Goal: Answer question/provide support

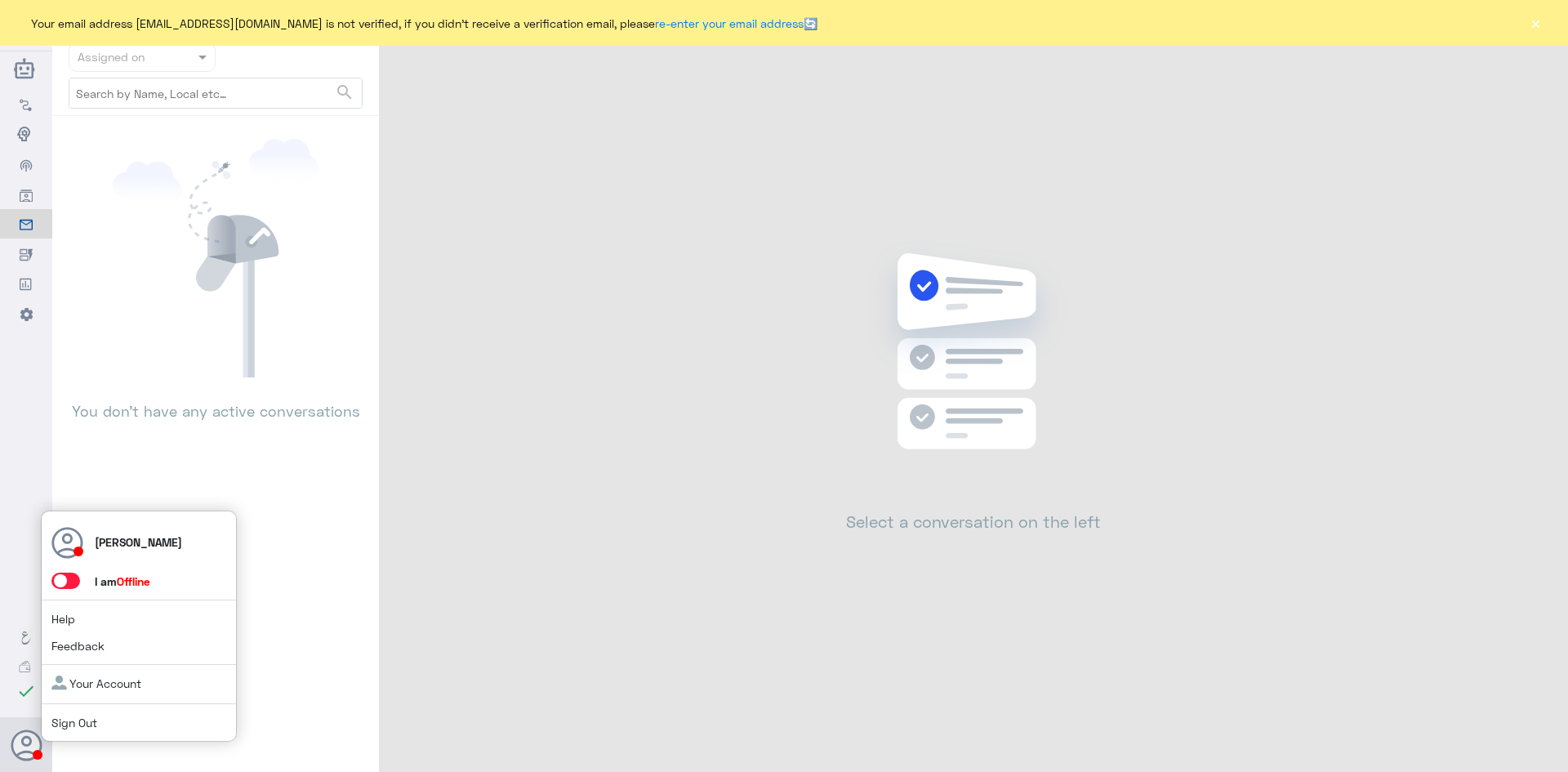
click at [68, 575] on div "[PERSON_NAME] I am Offline Help Feedback Your Account Sign Out" at bounding box center [139, 627] width 196 height 232
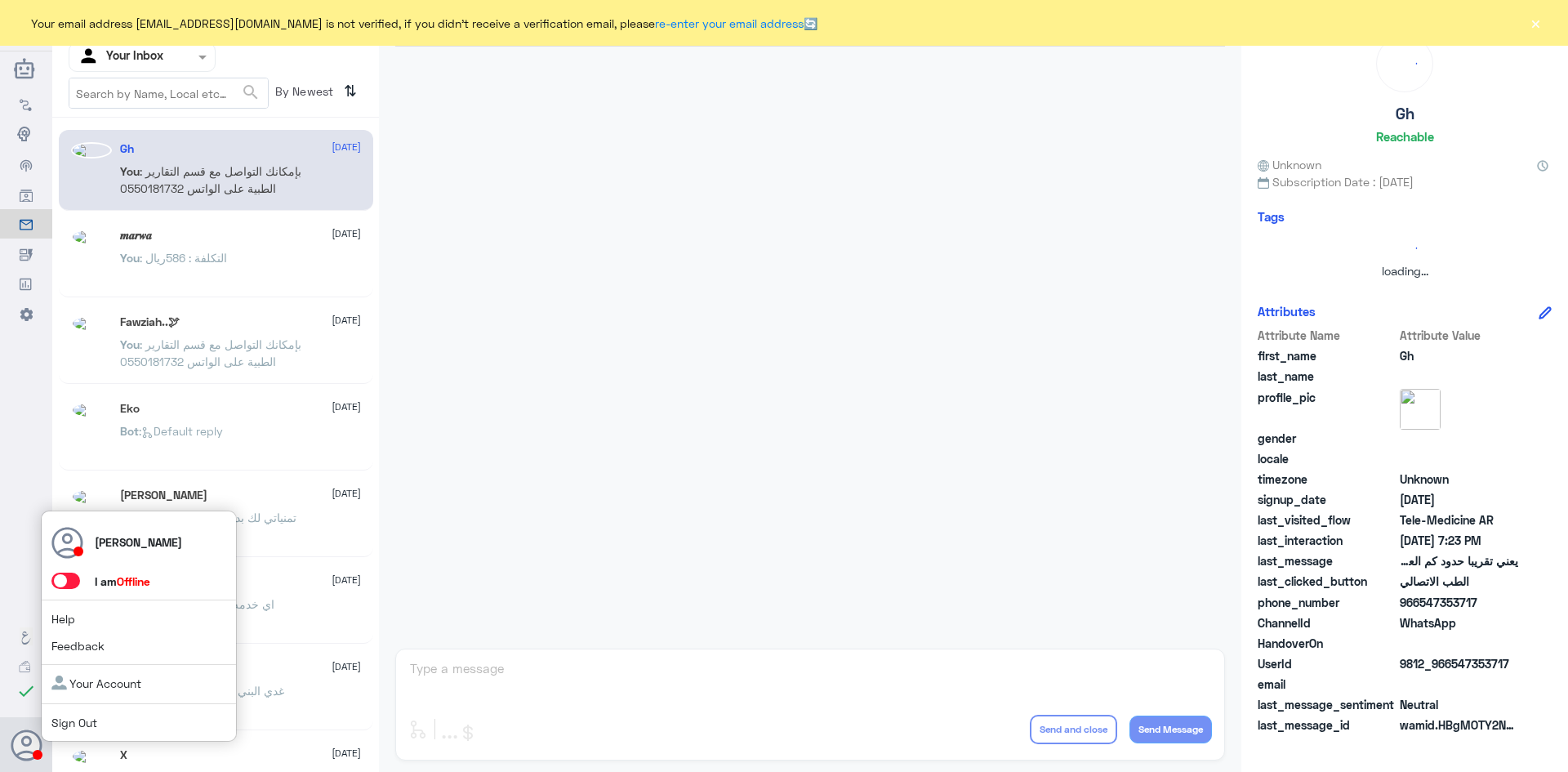
click at [68, 575] on span at bounding box center [66, 581] width 29 height 17
click at [0, 0] on input "checkbox" at bounding box center [0, 0] width 0 height 0
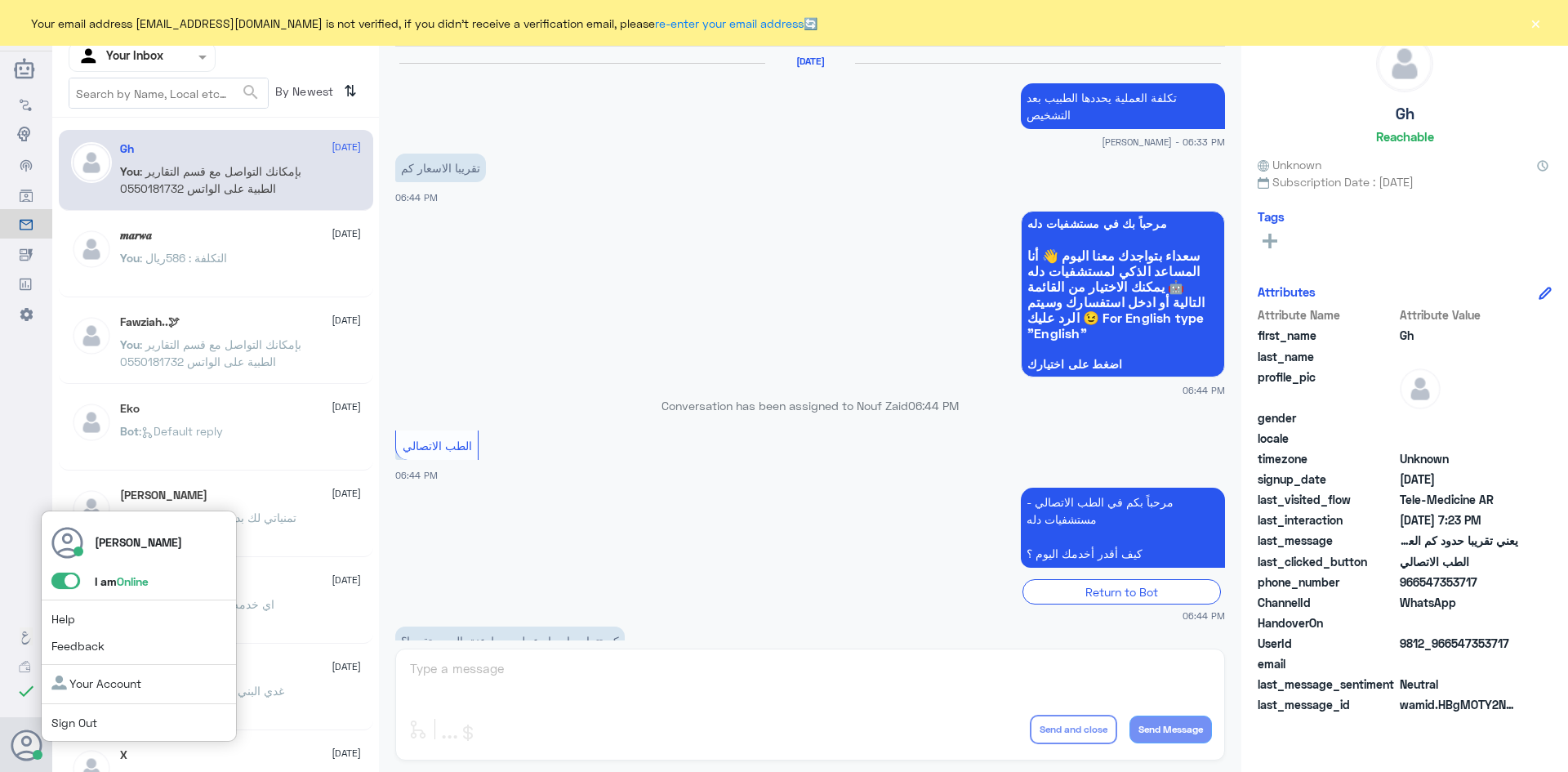
scroll to position [696, 0]
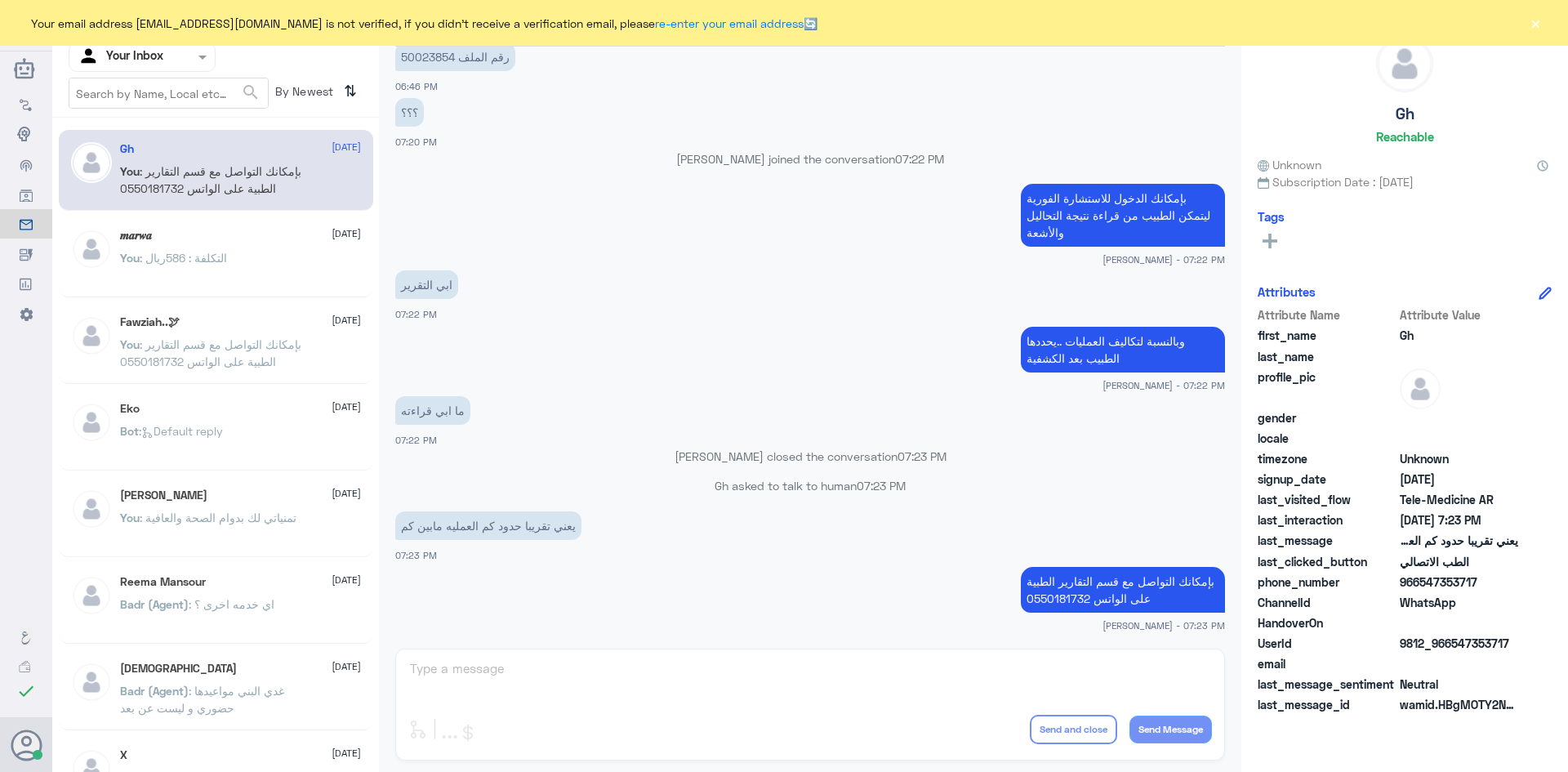
click at [191, 50] on div at bounding box center [142, 56] width 145 height 19
click at [153, 154] on div "Your Inbox" at bounding box center [142, 167] width 147 height 38
click at [216, 164] on span ": بإمكانك التواصل مع قسم التقارير الطبية على الواتس 0550181732" at bounding box center [211, 180] width 181 height 31
click at [189, 68] on div "Agent Filter Your Inbox" at bounding box center [131, 57] width 125 height 24
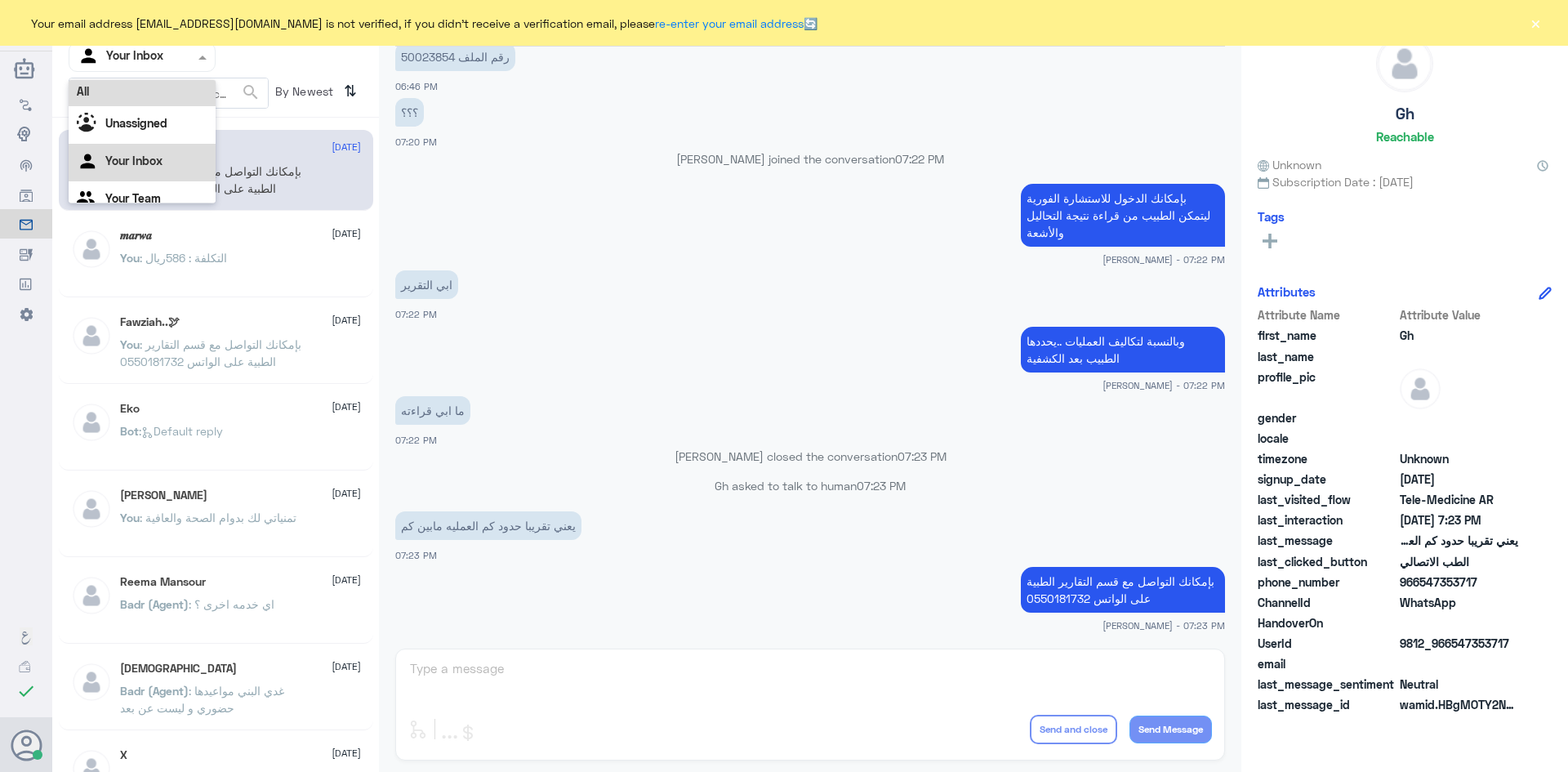
scroll to position [0, 0]
click at [183, 115] on div "Unassigned" at bounding box center [142, 129] width 147 height 38
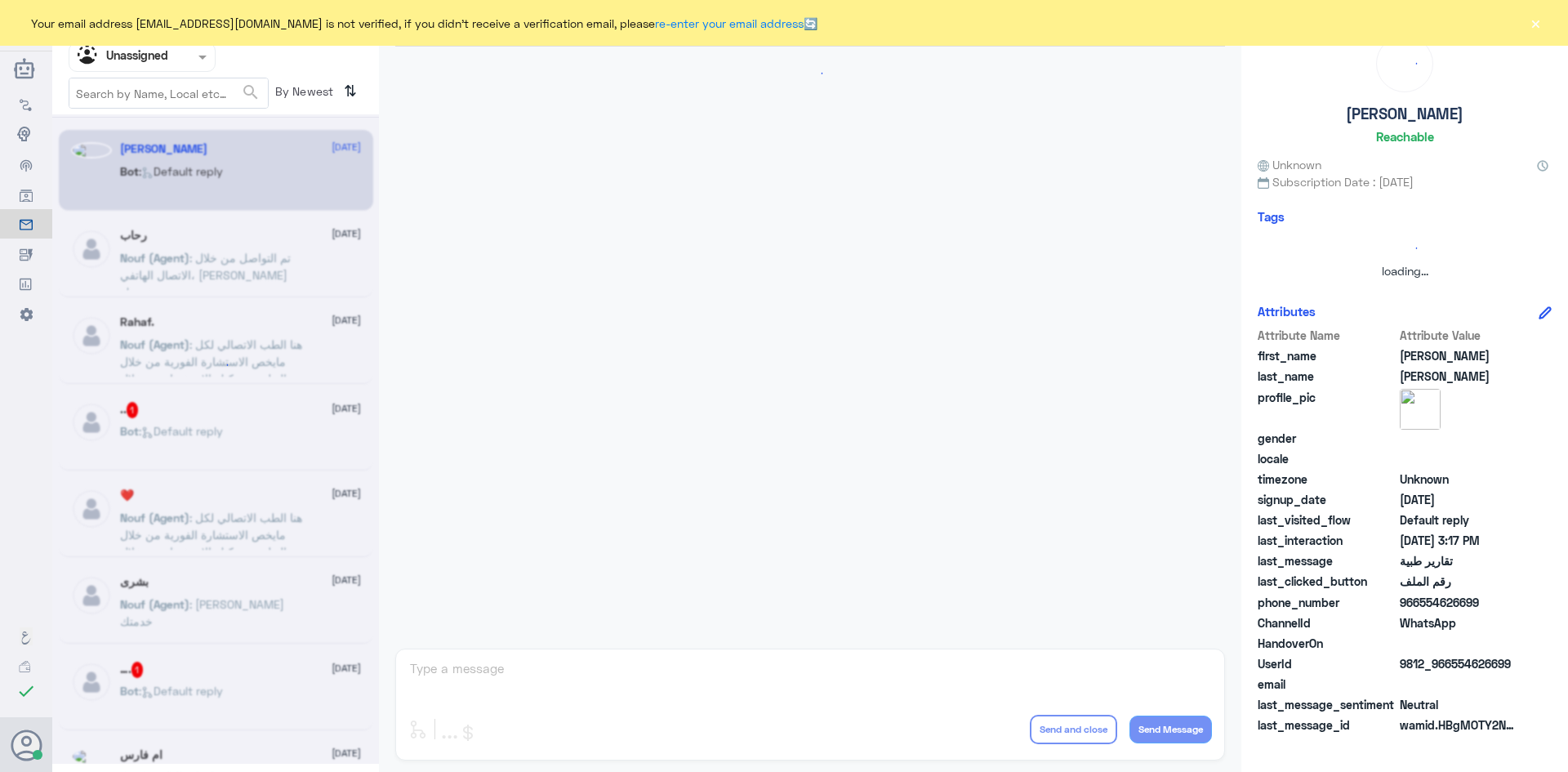
click at [173, 54] on div at bounding box center [142, 56] width 145 height 19
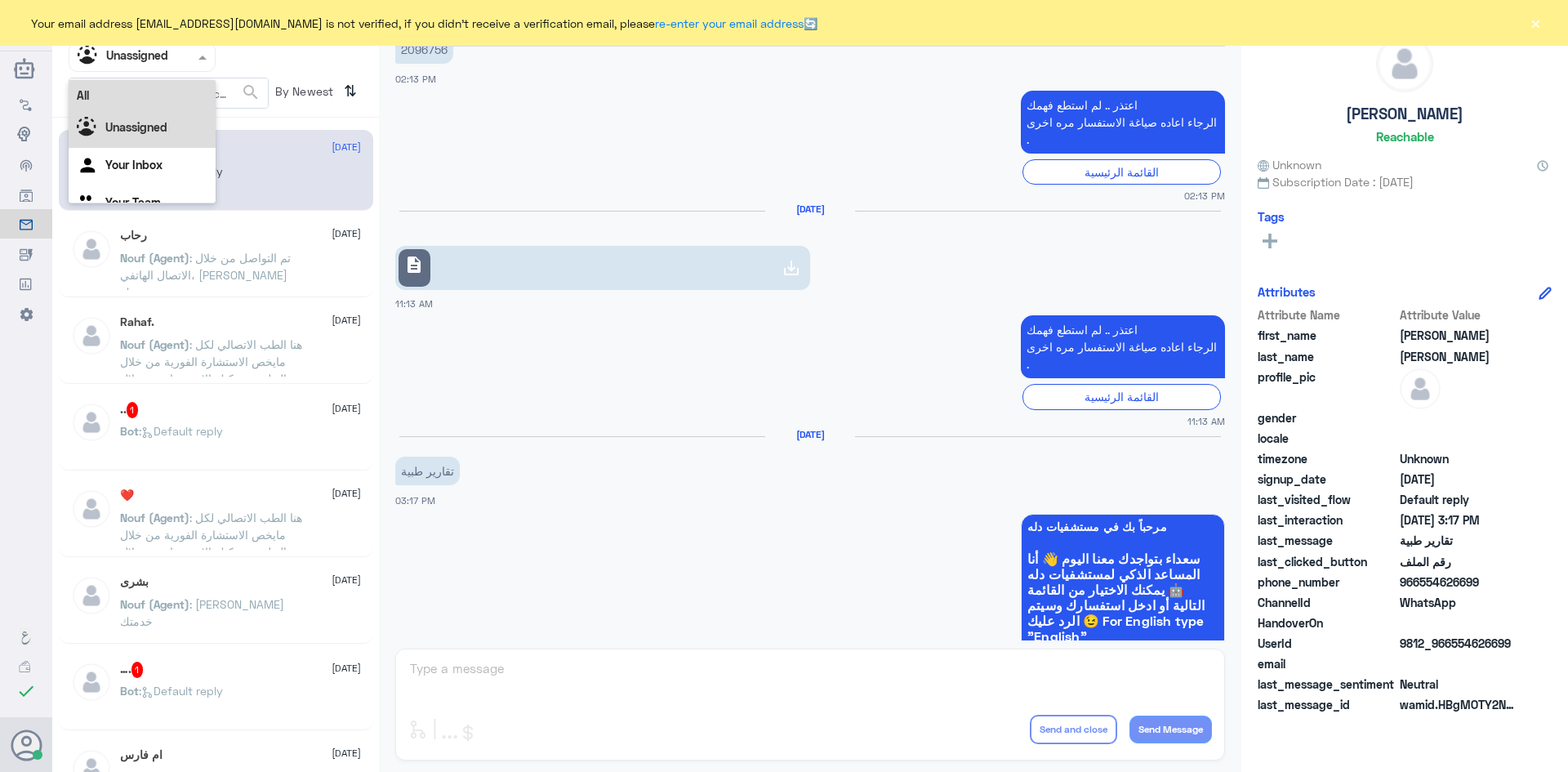
click at [169, 82] on div "All" at bounding box center [142, 95] width 147 height 31
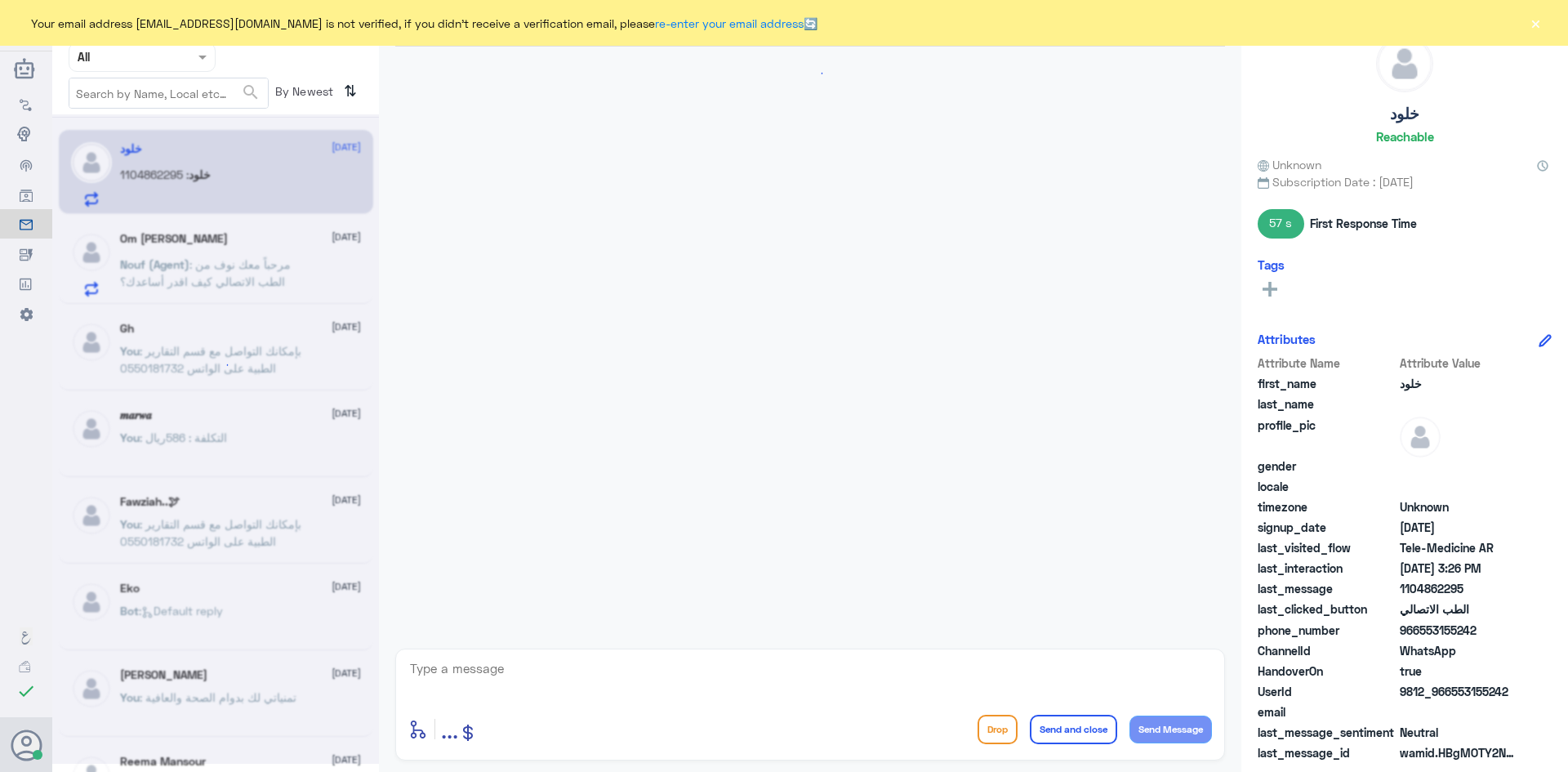
scroll to position [1369, 0]
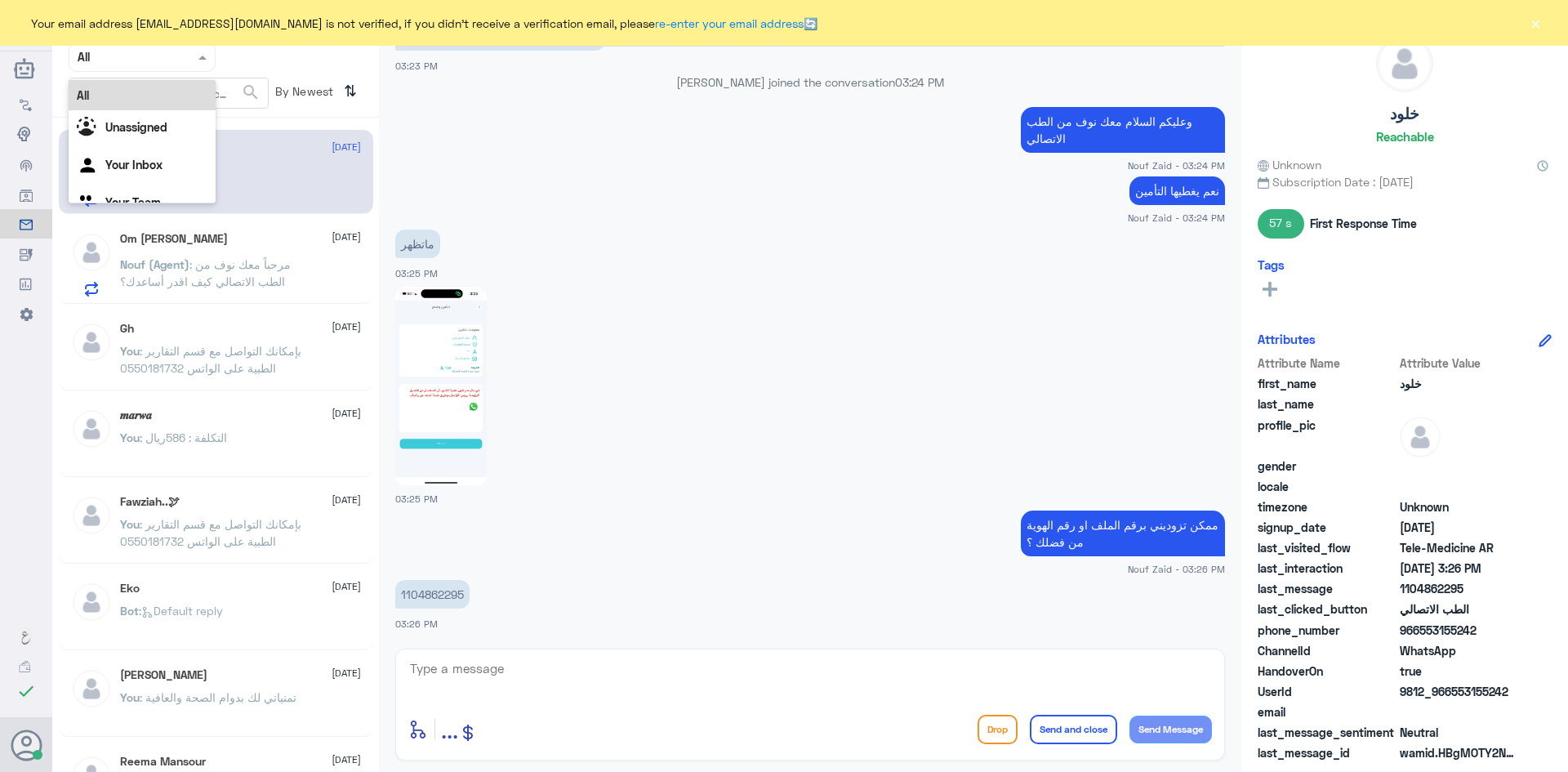
click at [197, 61] on span at bounding box center [204, 56] width 20 height 18
click at [171, 157] on div "Your Inbox" at bounding box center [142, 167] width 147 height 38
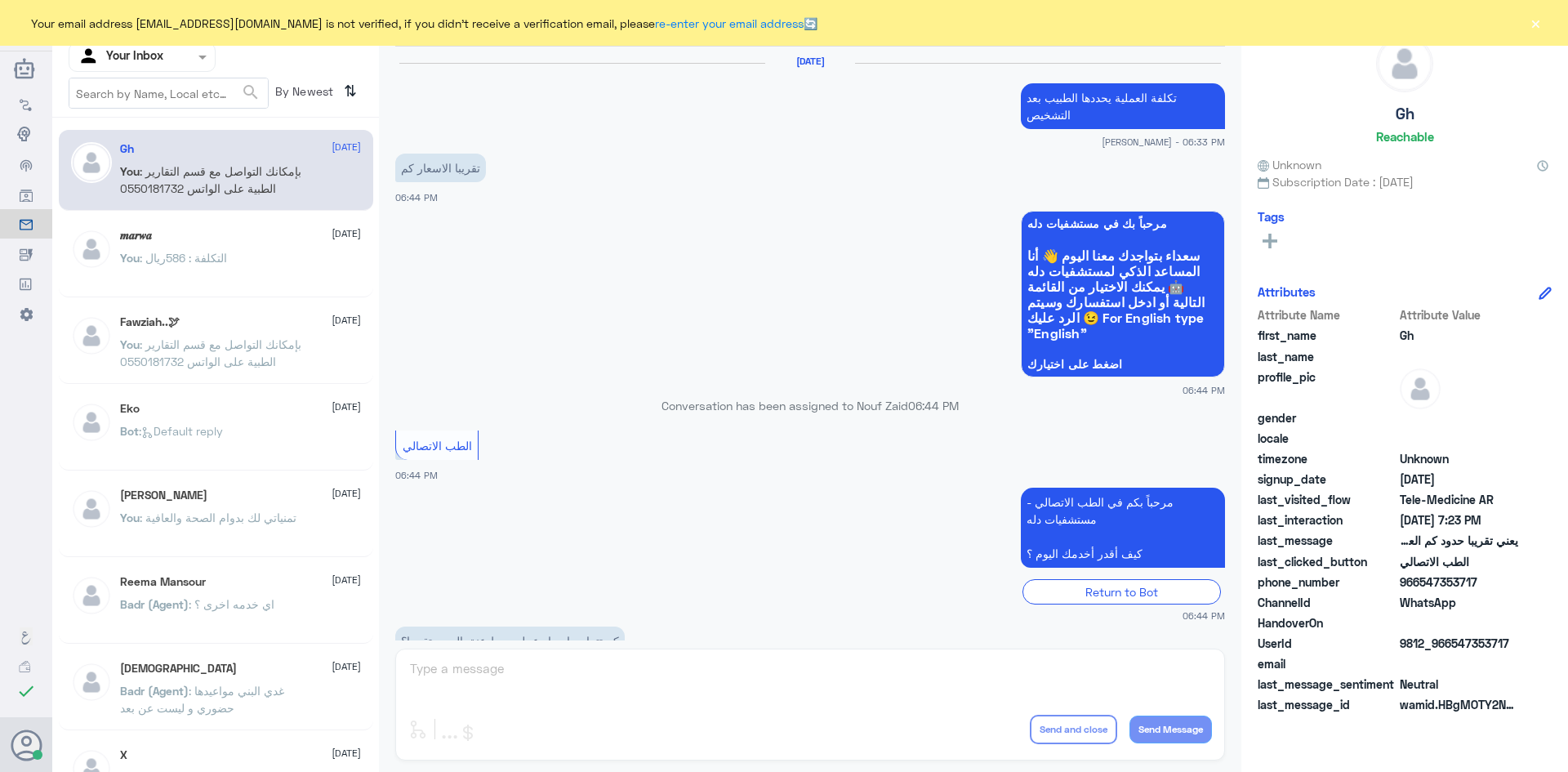
scroll to position [696, 0]
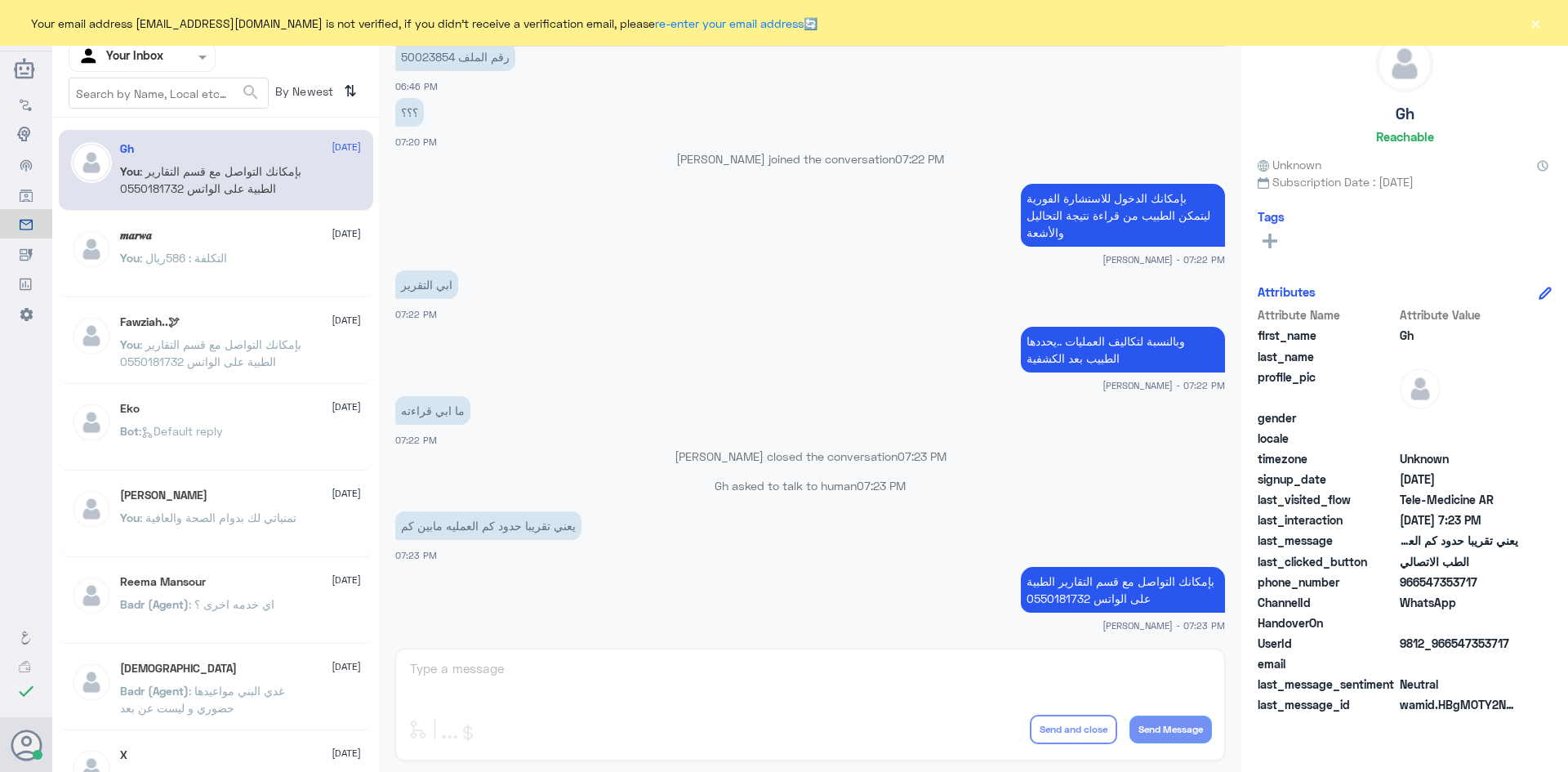
click at [266, 330] on div "Fawziah..🕊 [DATE] You : بإمكانك التواصل مع قسم التقارير الطبية على الواتس 05501…" at bounding box center [241, 346] width 241 height 61
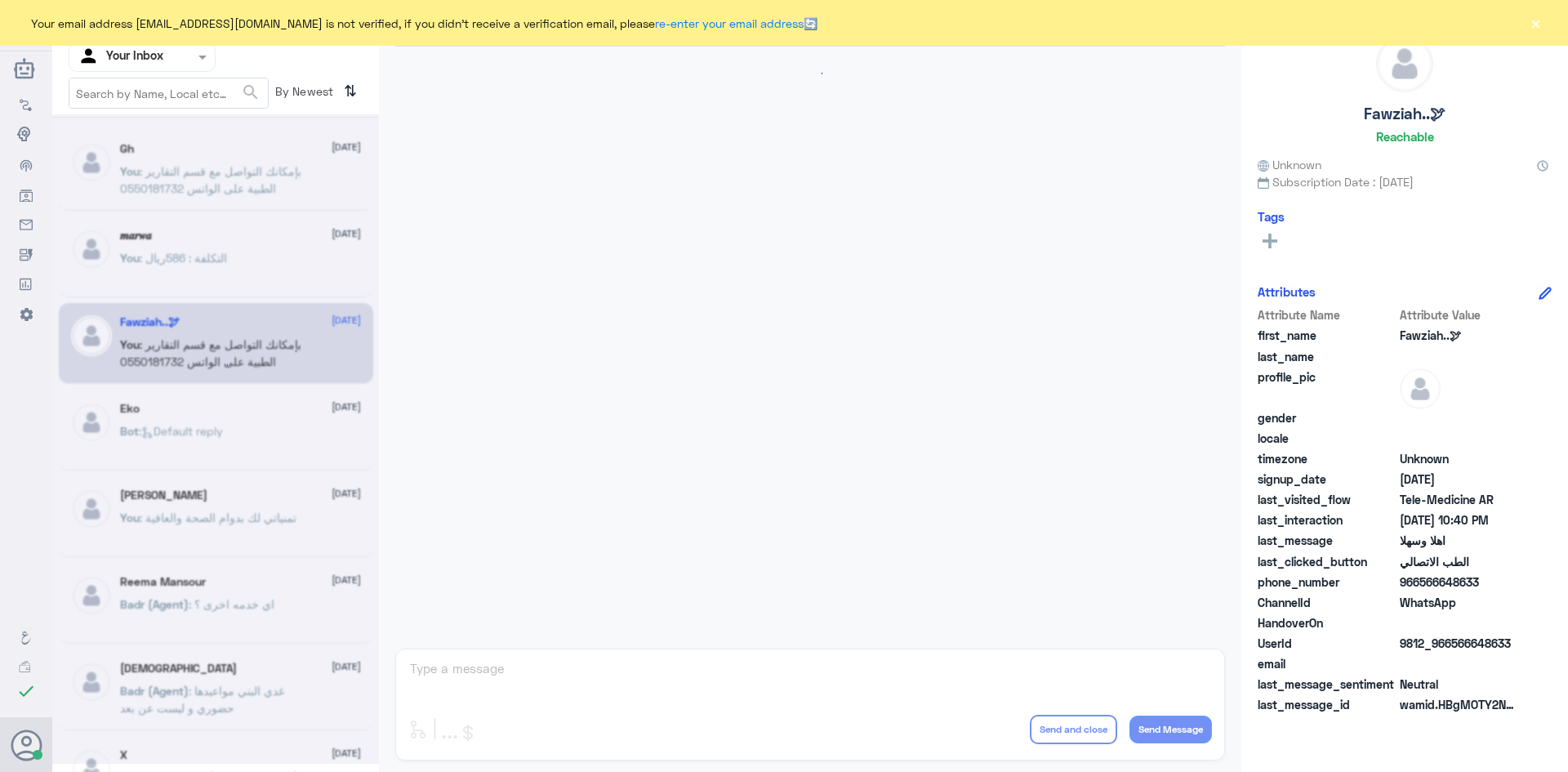
scroll to position [815, 0]
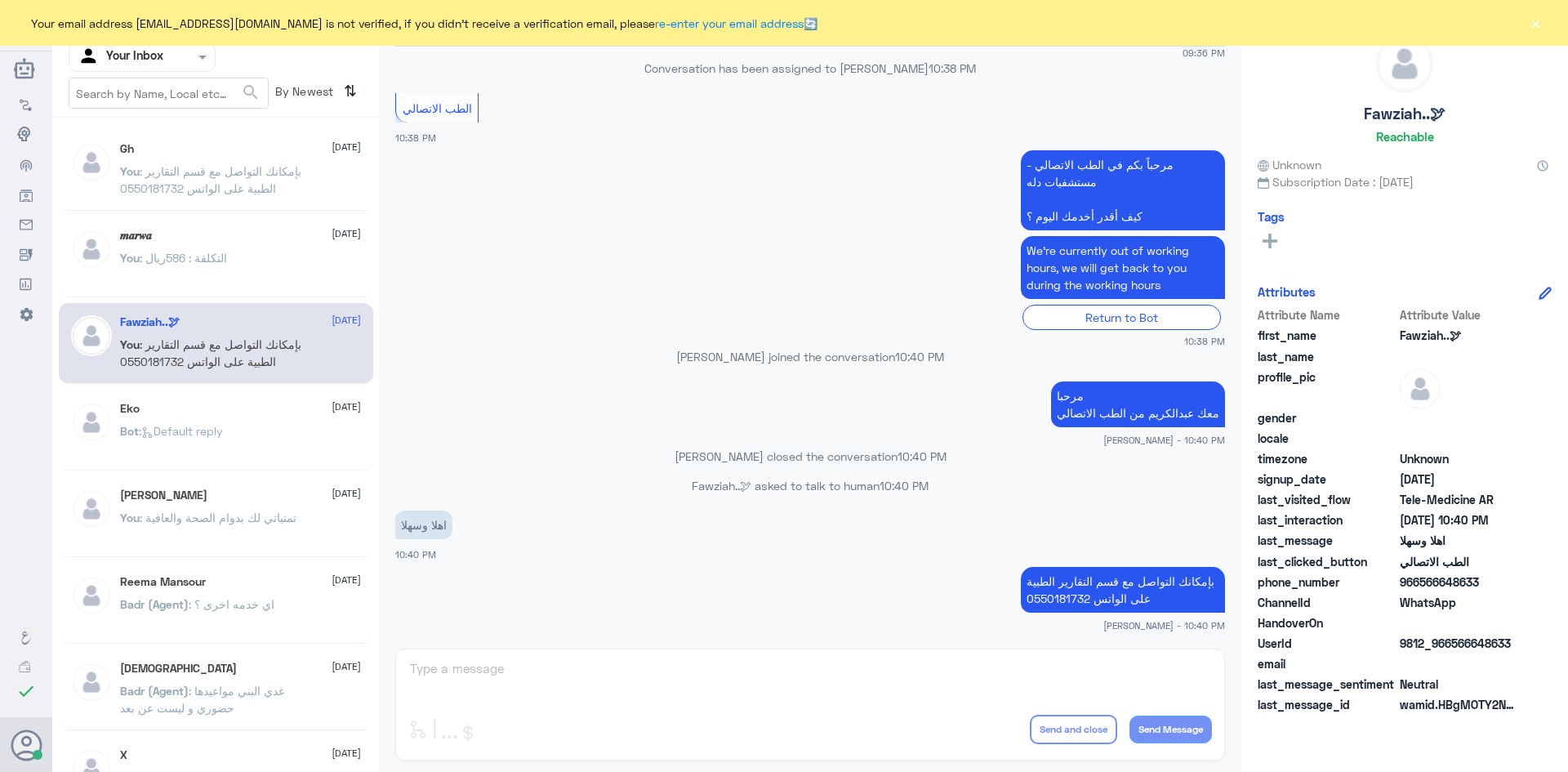
click at [265, 261] on div "You : التكلفة : 586ريال" at bounding box center [241, 272] width 241 height 37
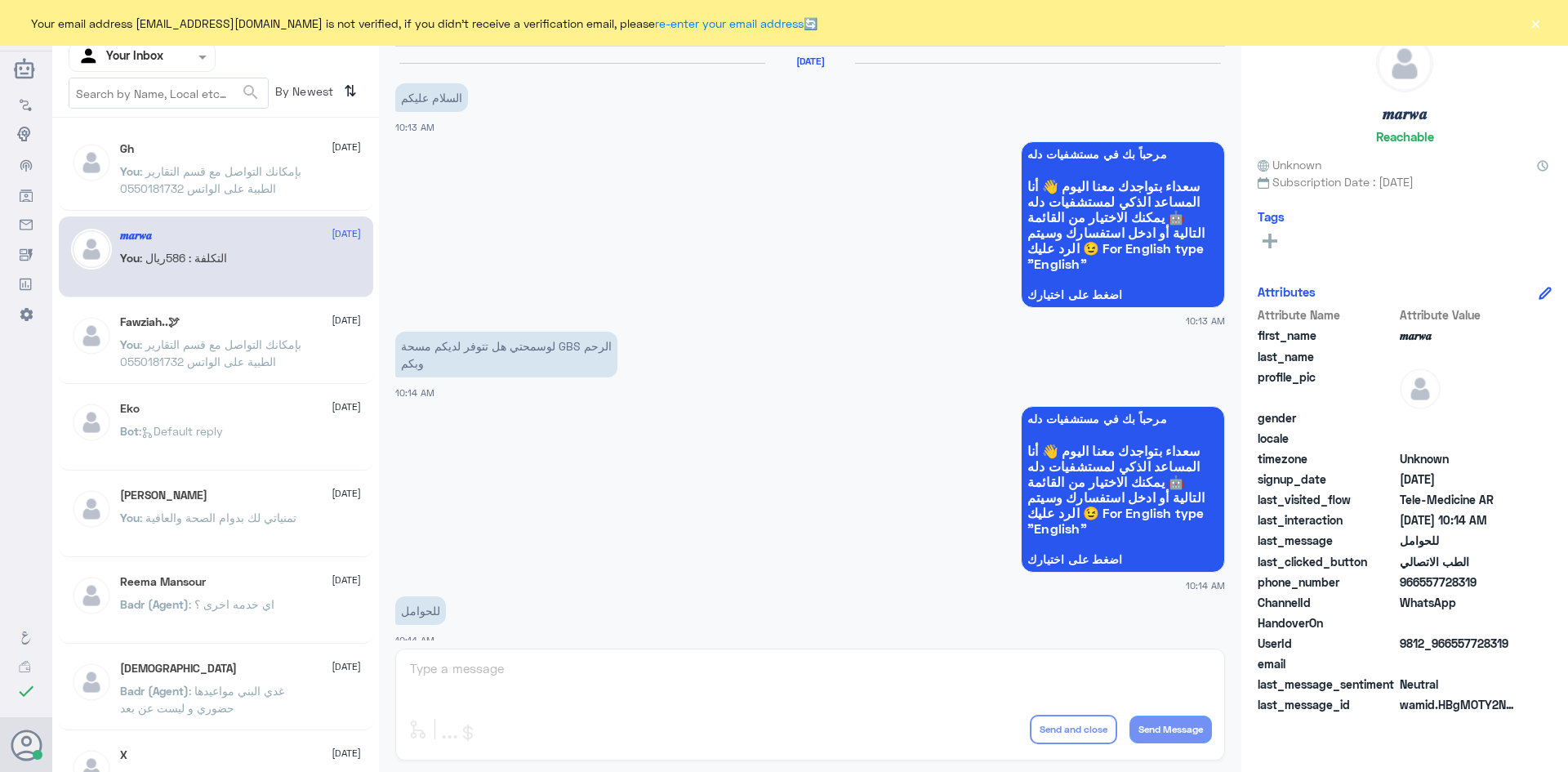
scroll to position [826, 0]
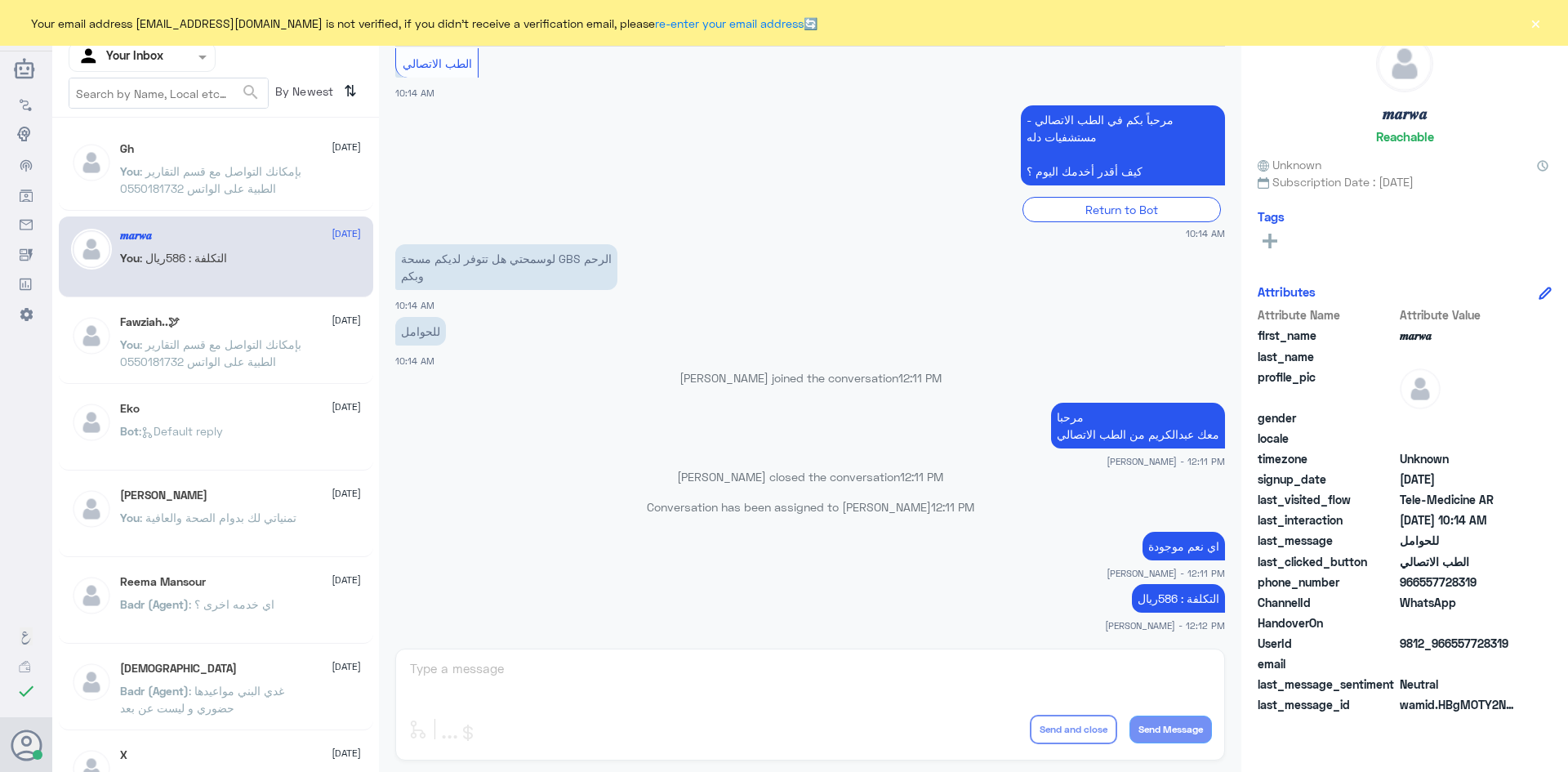
click at [269, 160] on div "Gh [DATE] You : بإمكانك التواصل مع قسم التقارير الطبية على الواتس 0550181732" at bounding box center [241, 173] width 241 height 61
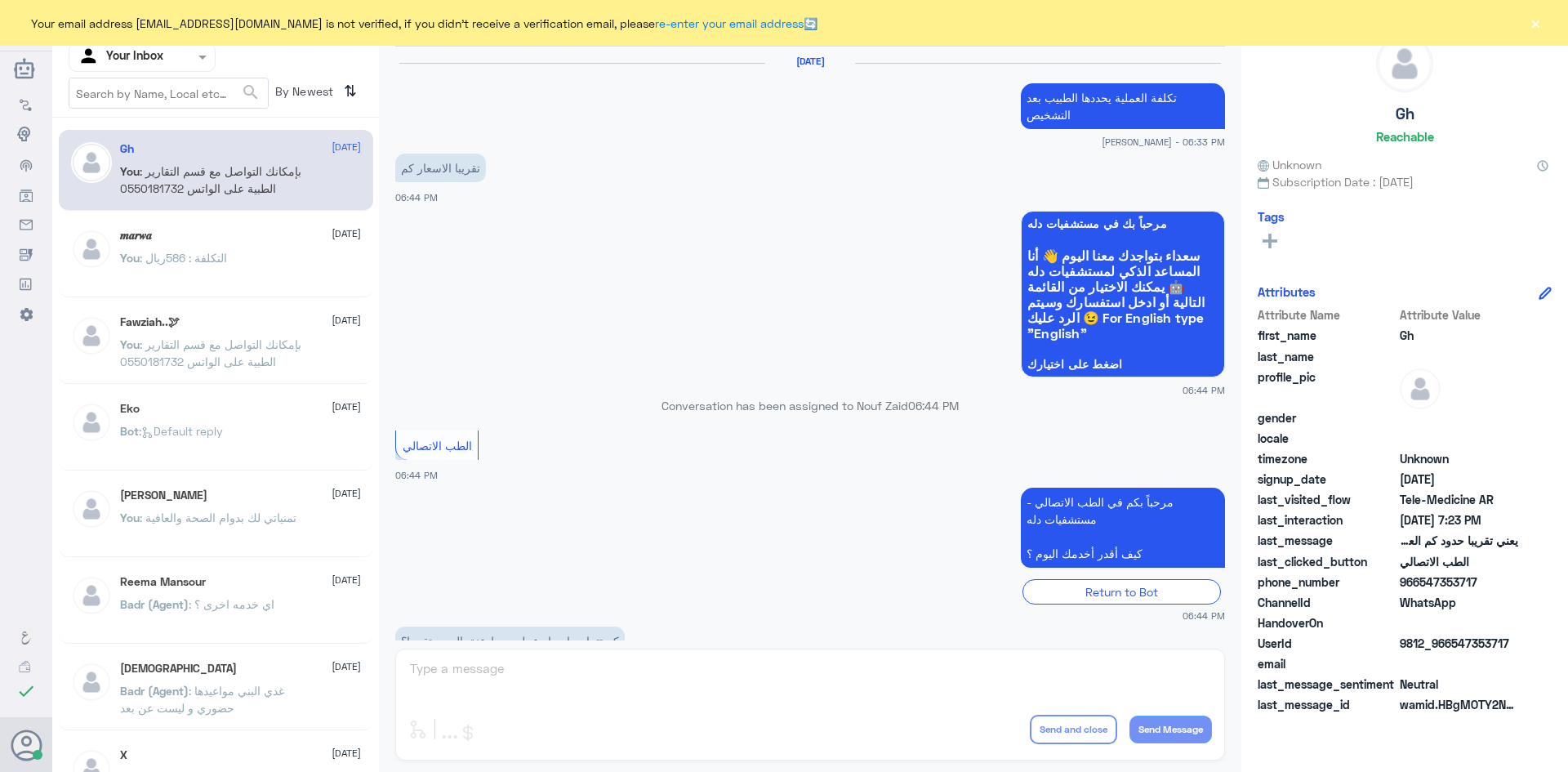
scroll to position [696, 0]
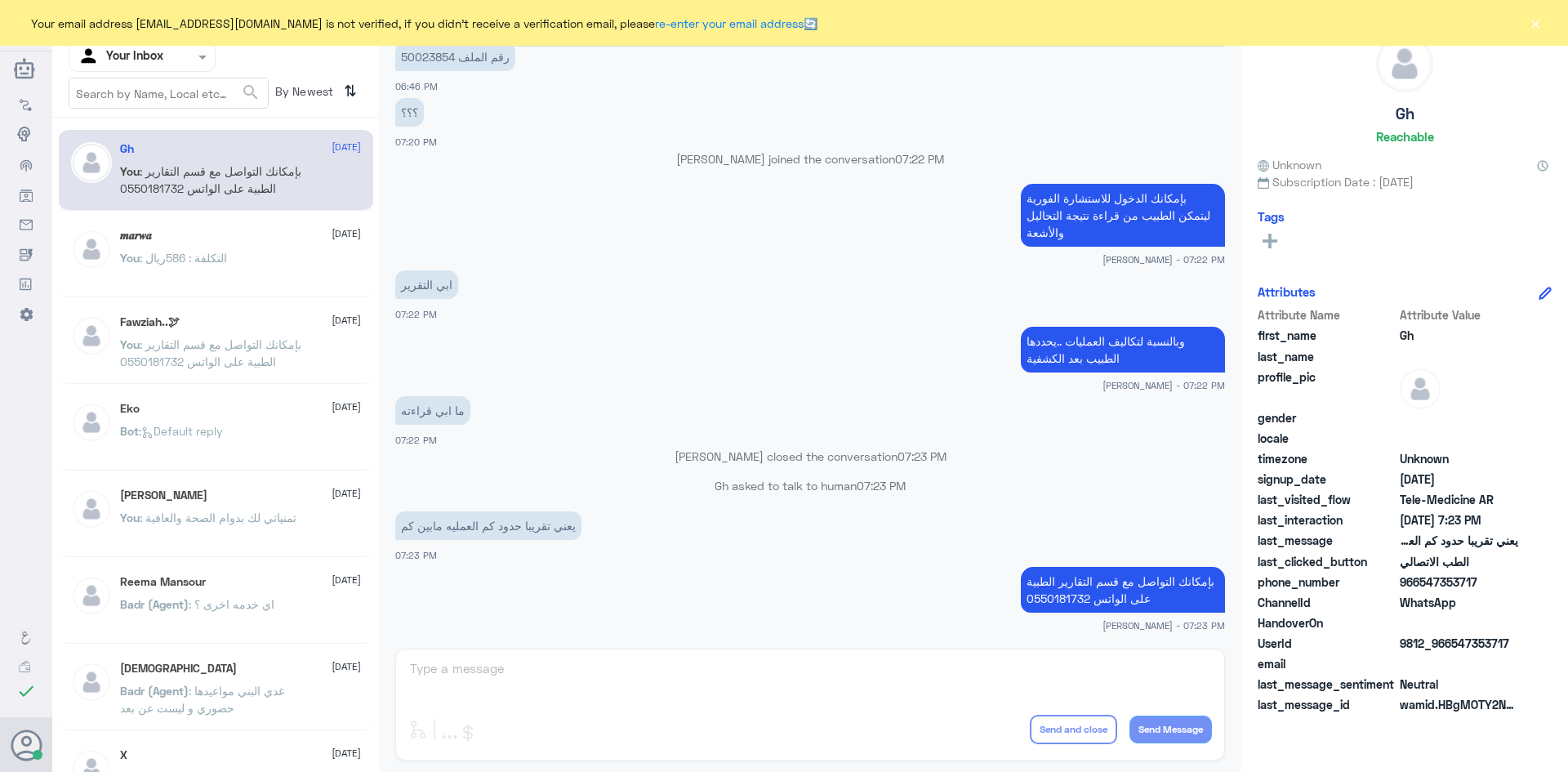
click at [1532, 20] on button "×" at bounding box center [1536, 23] width 17 height 17
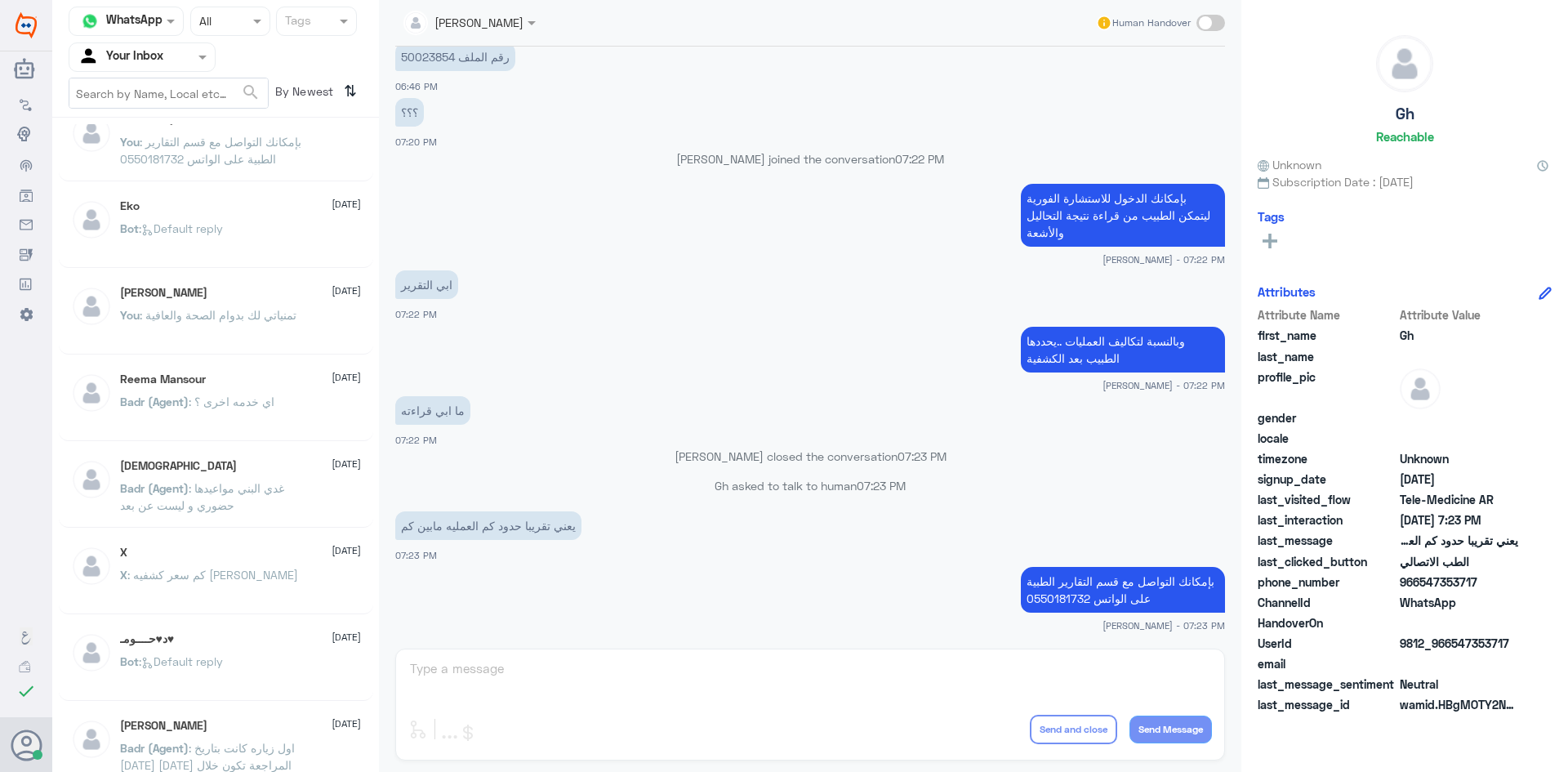
scroll to position [0, 0]
